Goal: Find specific page/section: Find specific page/section

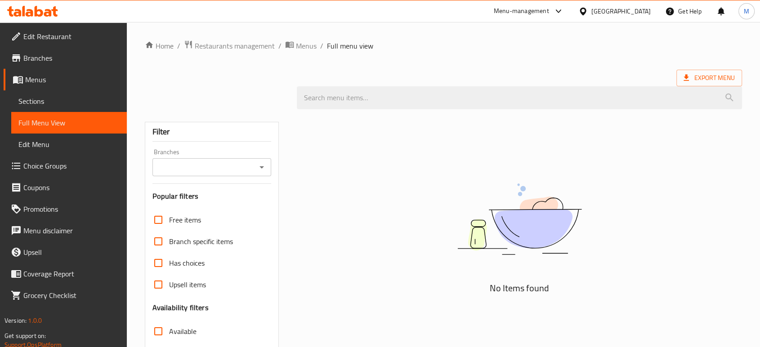
click at [644, 14] on div "[GEOGRAPHIC_DATA]" at bounding box center [620, 11] width 59 height 10
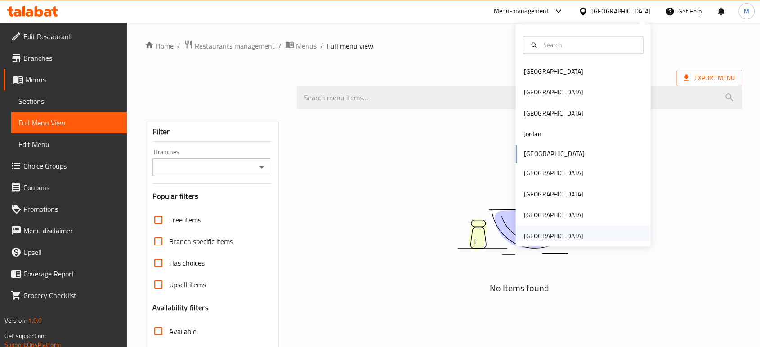
click at [524, 234] on div "[GEOGRAPHIC_DATA]" at bounding box center [553, 236] width 59 height 10
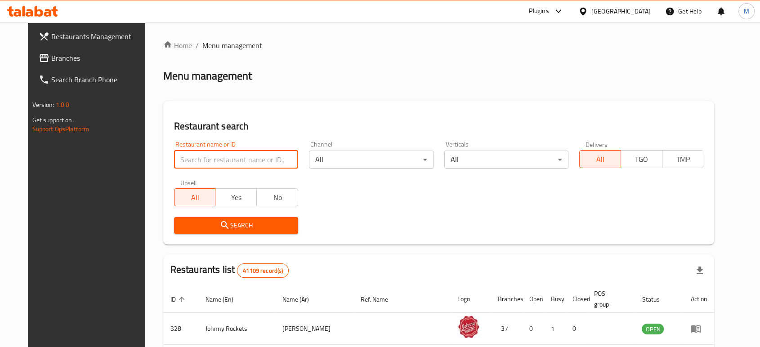
click at [226, 163] on input "search" at bounding box center [236, 160] width 124 height 18
paste input "705199"
type input "705199"
click button "Search" at bounding box center [236, 225] width 124 height 17
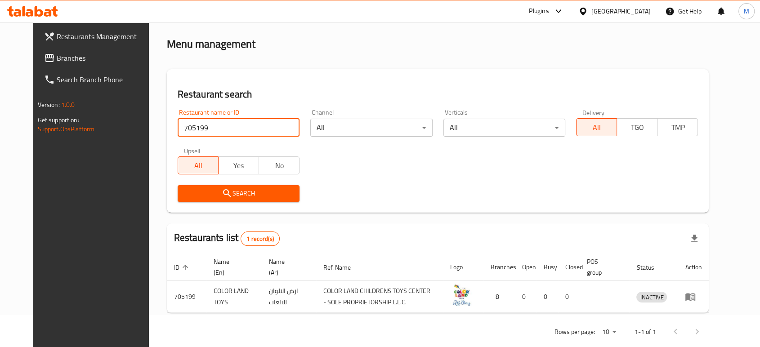
scroll to position [46, 0]
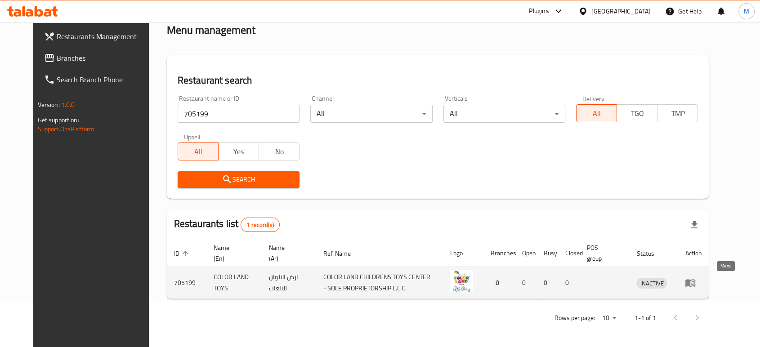
click at [696, 282] on icon "enhanced table" at bounding box center [690, 283] width 11 height 11
